Goal: Task Accomplishment & Management: Manage account settings

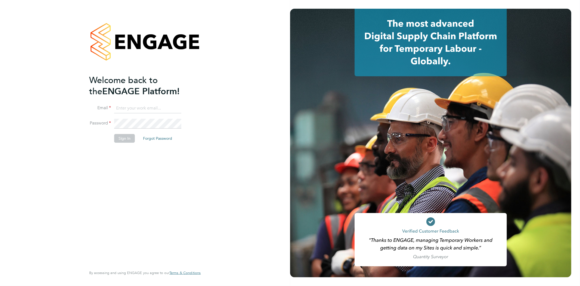
type input "seddon@psrsolutions.co.uk"
click at [120, 135] on button "Sign In" at bounding box center [124, 138] width 21 height 9
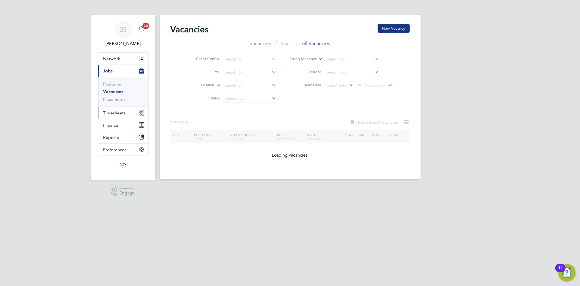
click at [111, 108] on button "Timesheets" at bounding box center [123, 113] width 51 height 12
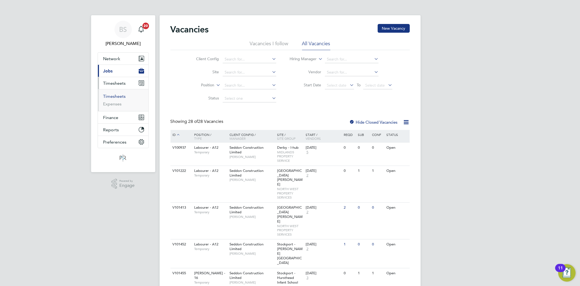
click at [113, 98] on link "Timesheets" at bounding box center [114, 96] width 23 height 5
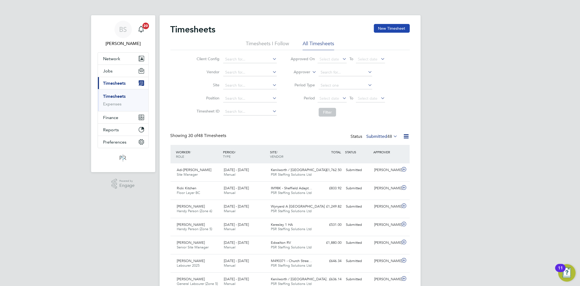
click at [399, 30] on button "New Timesheet" at bounding box center [392, 28] width 36 height 9
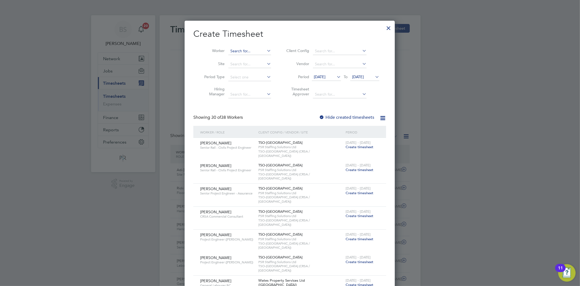
click at [255, 47] on input at bounding box center [250, 51] width 43 height 8
click at [253, 73] on li "[PERSON_NAME] range" at bounding box center [253, 73] width 50 height 7
type input "[PERSON_NAME]"
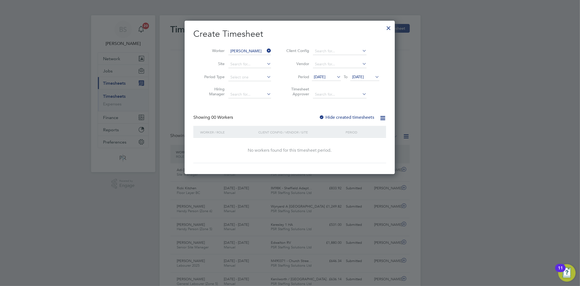
click at [345, 117] on label "Hide created timesheets" at bounding box center [346, 117] width 55 height 5
click at [322, 78] on span "[DATE]" at bounding box center [320, 76] width 12 height 5
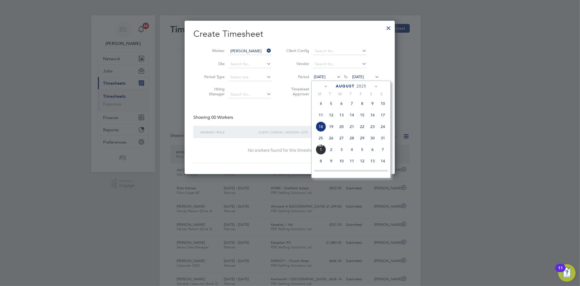
click at [322, 129] on span "18" at bounding box center [321, 126] width 10 height 10
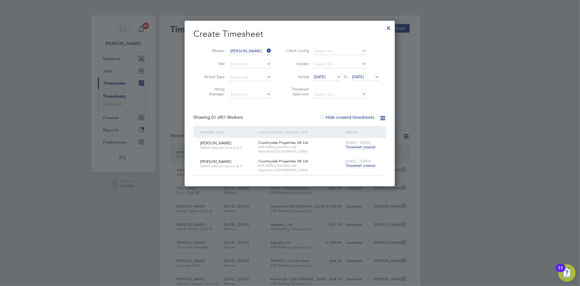
click at [386, 28] on div at bounding box center [389, 27] width 10 height 10
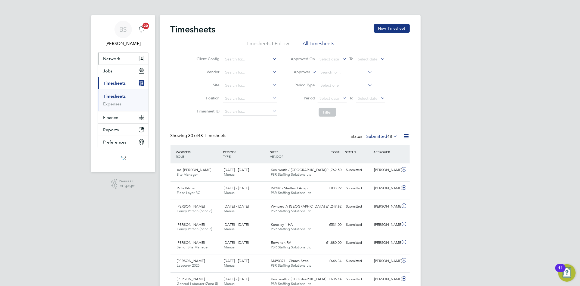
click at [105, 53] on button "Network" at bounding box center [123, 59] width 51 height 12
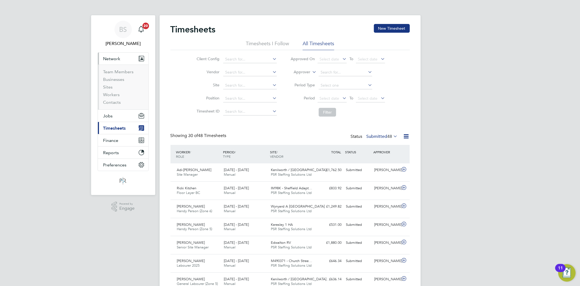
click at [106, 98] on li "Workers" at bounding box center [123, 96] width 41 height 8
click at [106, 97] on link "Workers" at bounding box center [111, 94] width 17 height 5
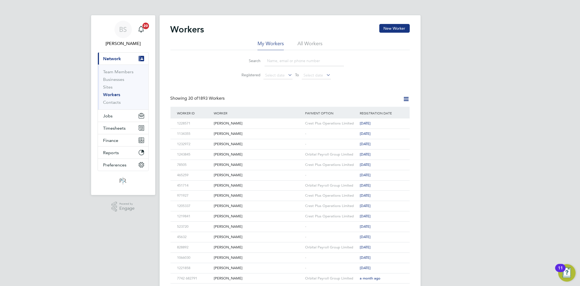
click at [298, 59] on input at bounding box center [304, 60] width 79 height 11
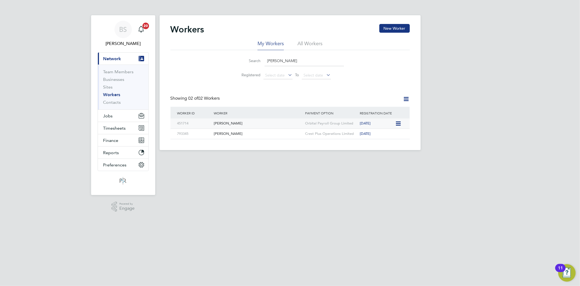
type input "[PERSON_NAME]"
click at [396, 123] on icon at bounding box center [397, 123] width 5 height 7
click at [345, 134] on li "Invite Worker" at bounding box center [367, 136] width 68 height 8
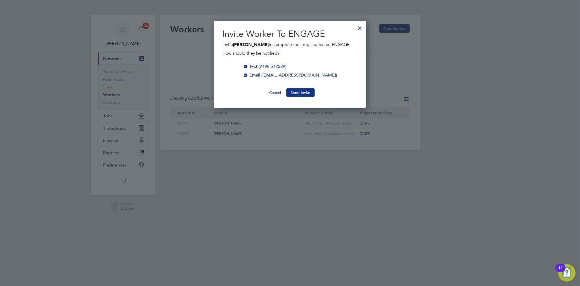
click at [301, 92] on button "Send Invite" at bounding box center [300, 92] width 28 height 9
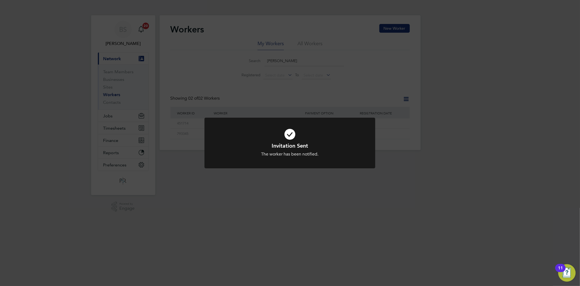
click at [230, 39] on div "Invitation Sent The worker has been notified. Cancel Okay" at bounding box center [290, 143] width 580 height 286
